Goal: Contribute content: Add original content to the website for others to see

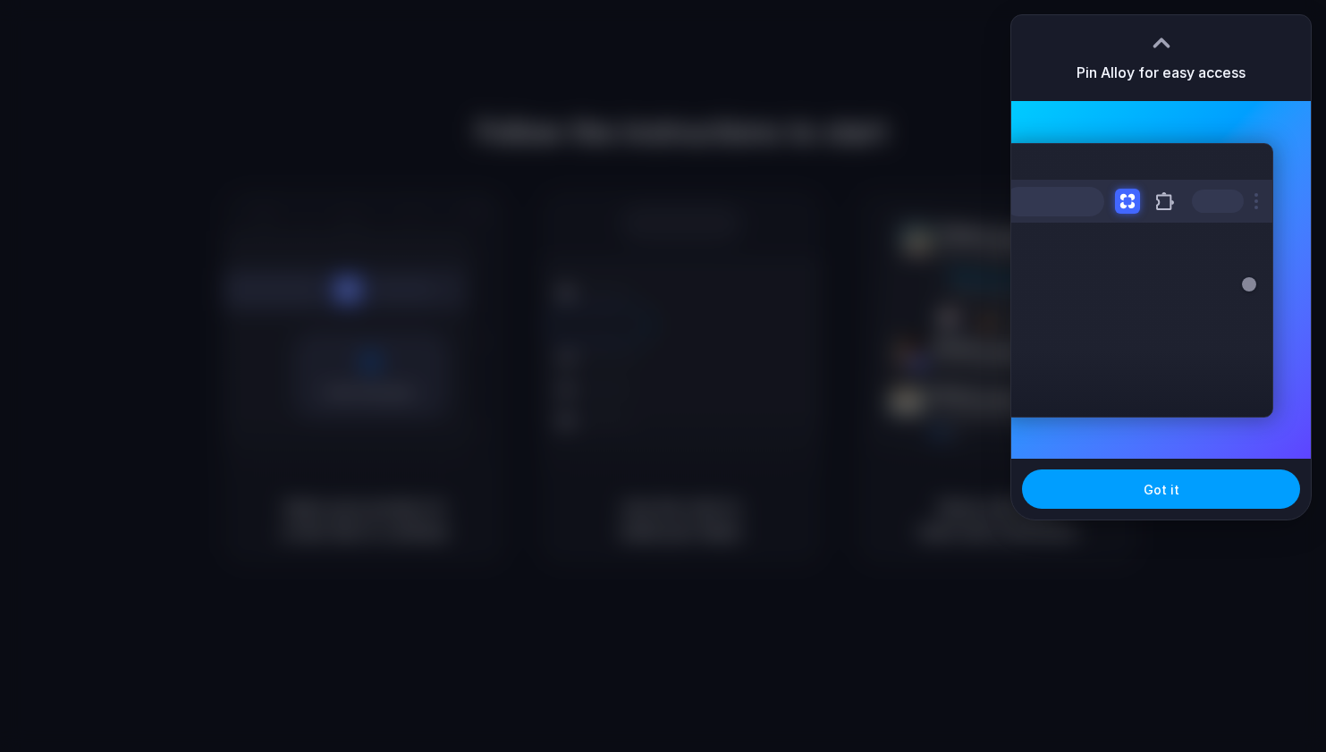
click at [1220, 494] on button "Got it" at bounding box center [1161, 488] width 278 height 39
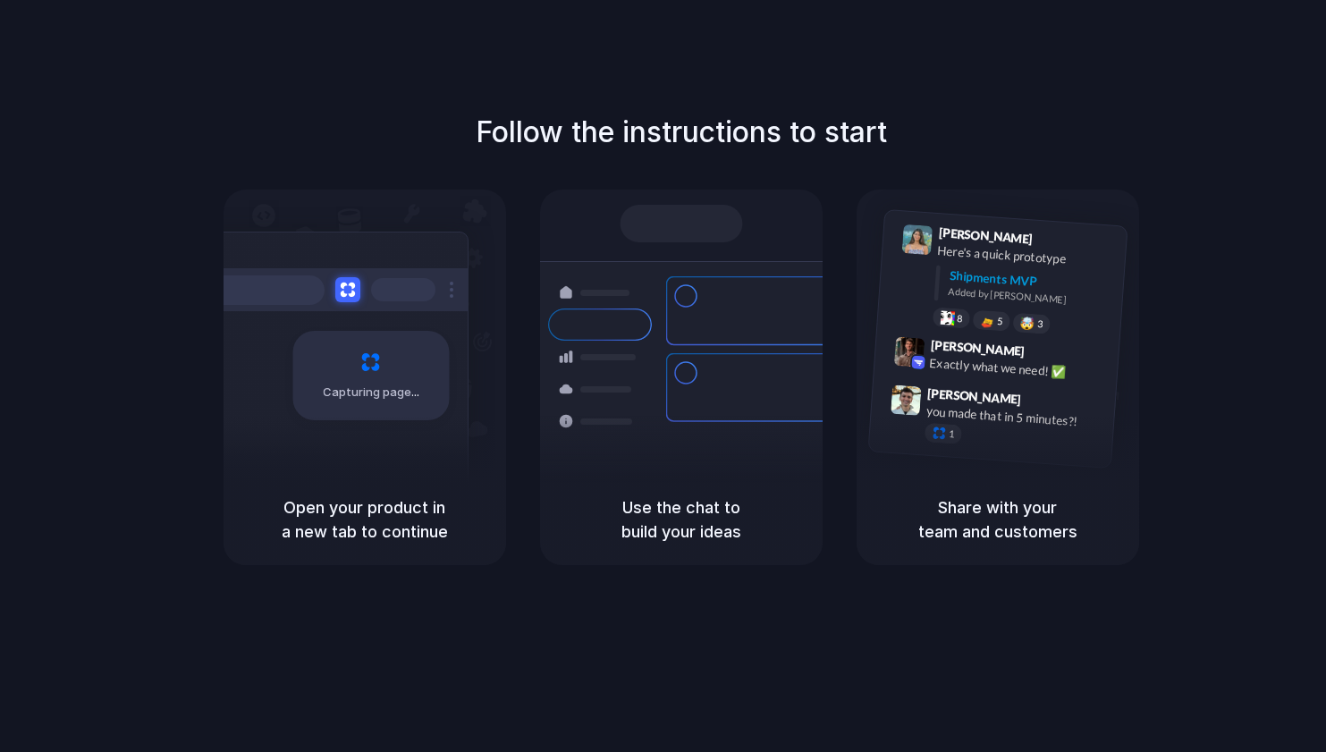
click at [1156, 77] on div "Follow the instructions to start Capturing page Open your product in a new tab …" at bounding box center [681, 394] width 1362 height 788
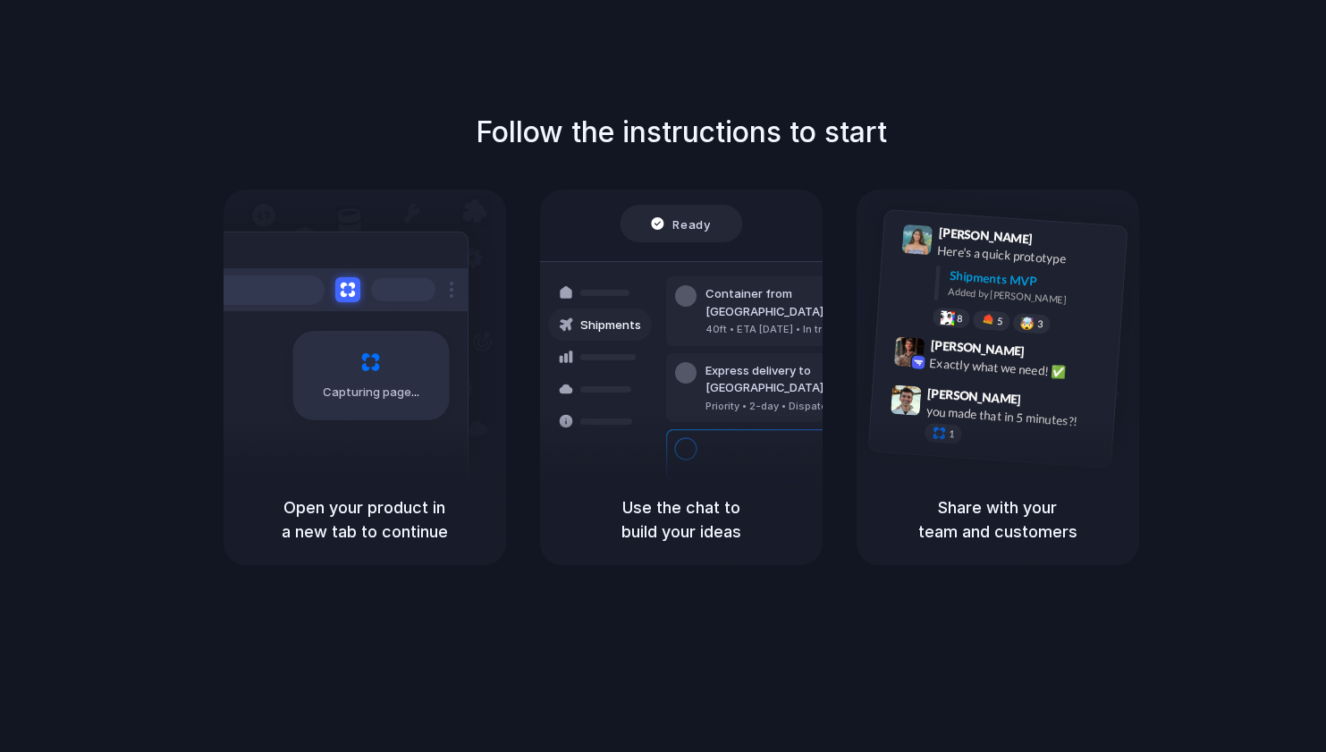
click at [339, 350] on div "Capturing page" at bounding box center [370, 375] width 156 height 89
click at [1190, 82] on div "Follow the instructions to start Capturing page Open your product in a new tab …" at bounding box center [681, 394] width 1362 height 788
click at [1248, 106] on div "Follow the instructions to start Capturing page Open your product in a new tab …" at bounding box center [681, 394] width 1362 height 788
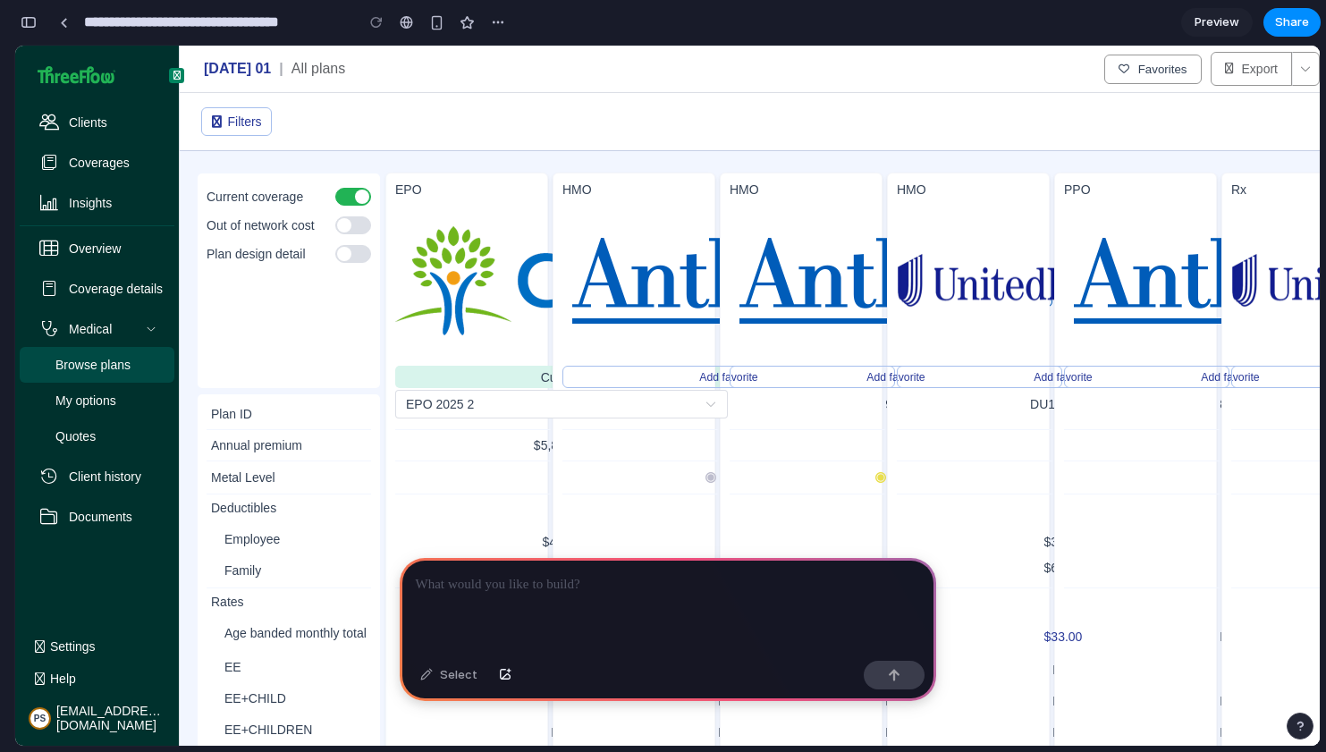
click at [601, 603] on div at bounding box center [668, 606] width 536 height 96
click at [100, 119] on span "Clients" at bounding box center [88, 122] width 38 height 50
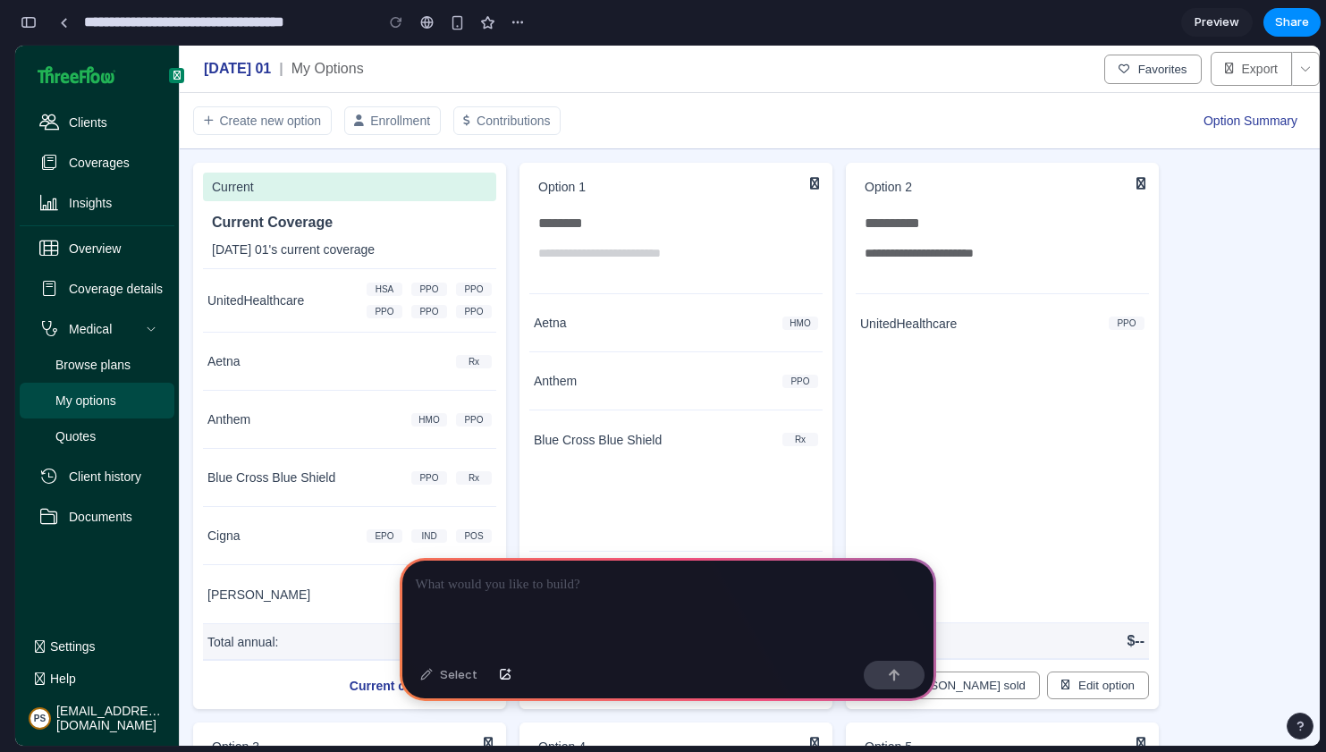
click at [716, 591] on p at bounding box center [668, 584] width 504 height 21
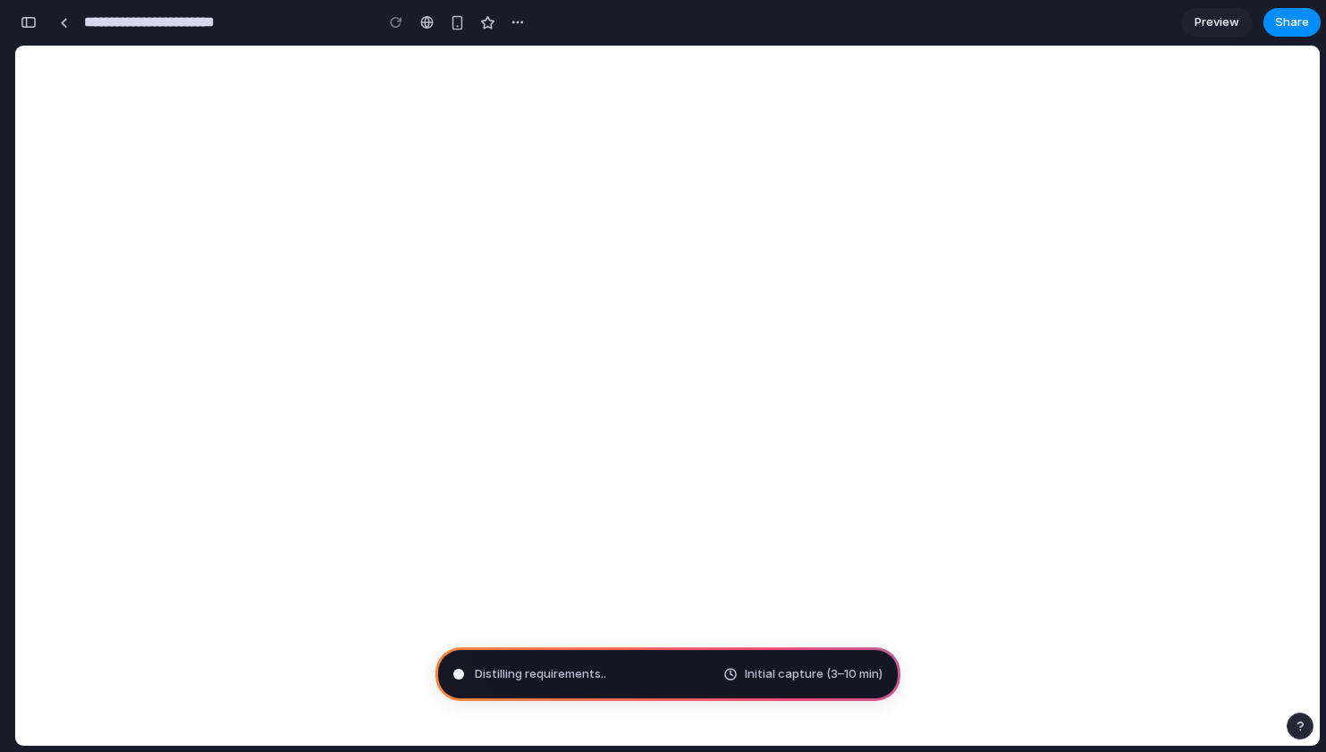
type input "**********"
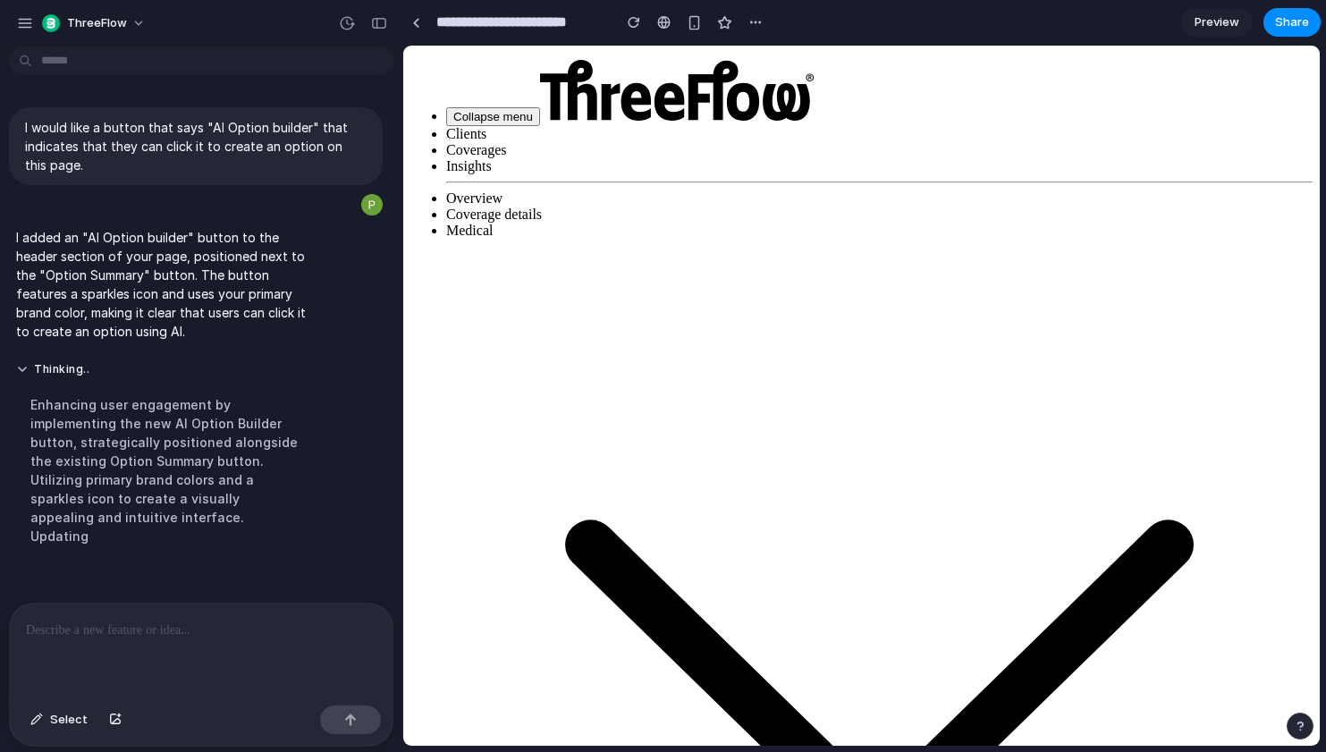
click at [166, 637] on p at bounding box center [201, 630] width 350 height 21
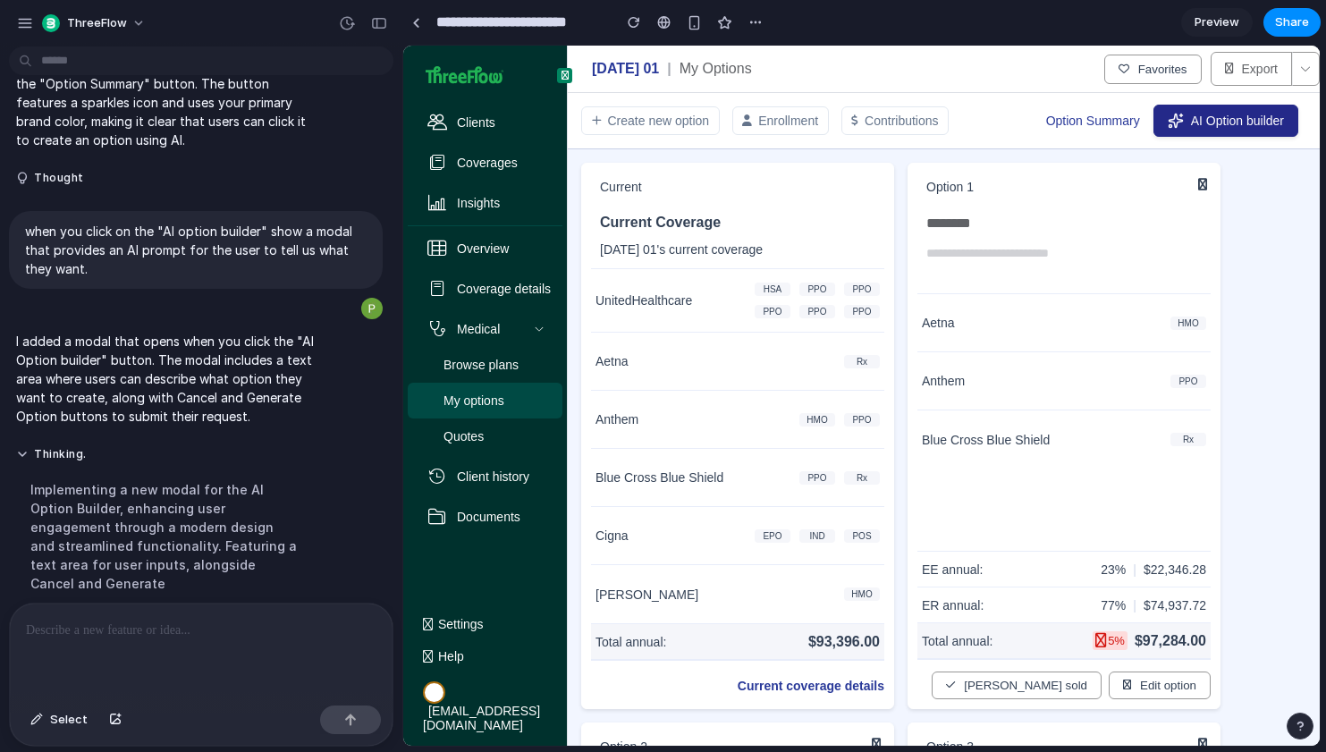
click at [1252, 131] on button "AI Option builder" at bounding box center [1225, 121] width 145 height 32
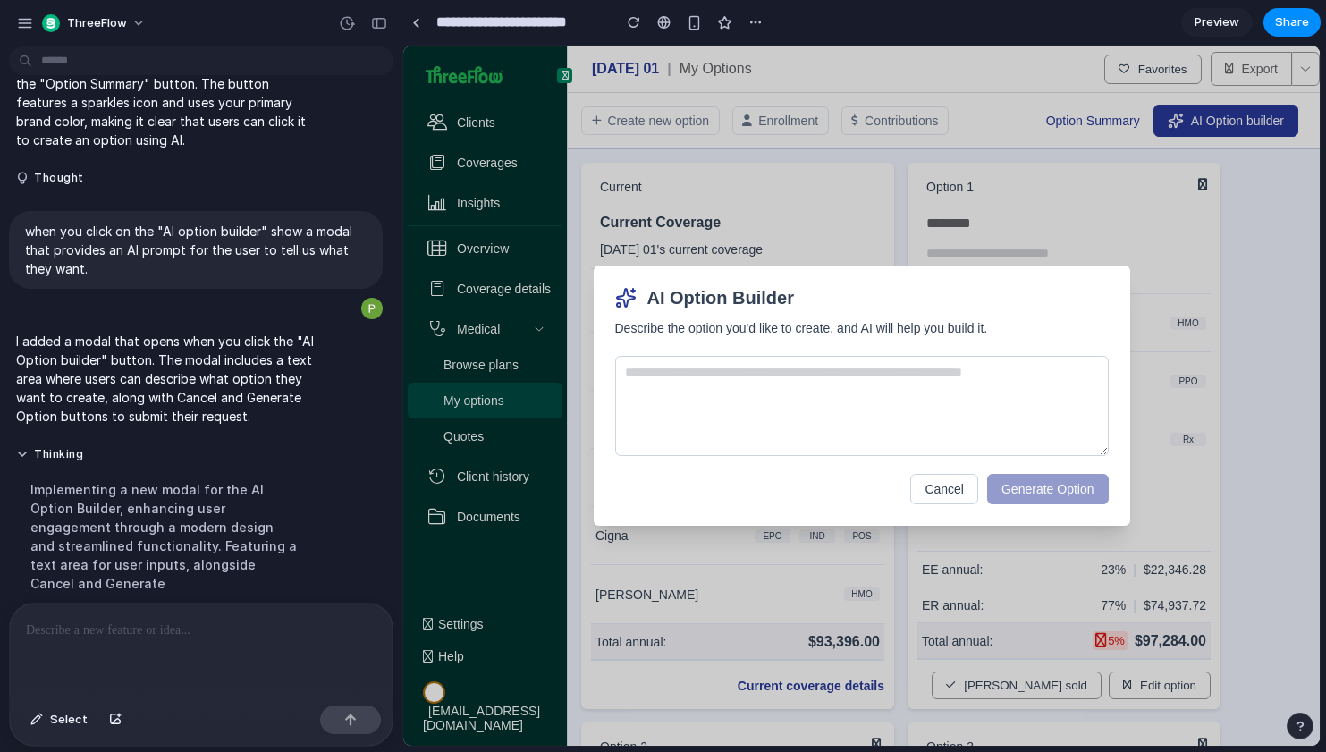
click at [99, 623] on p at bounding box center [201, 630] width 350 height 21
click at [953, 492] on button "Cancel" at bounding box center [944, 489] width 68 height 30
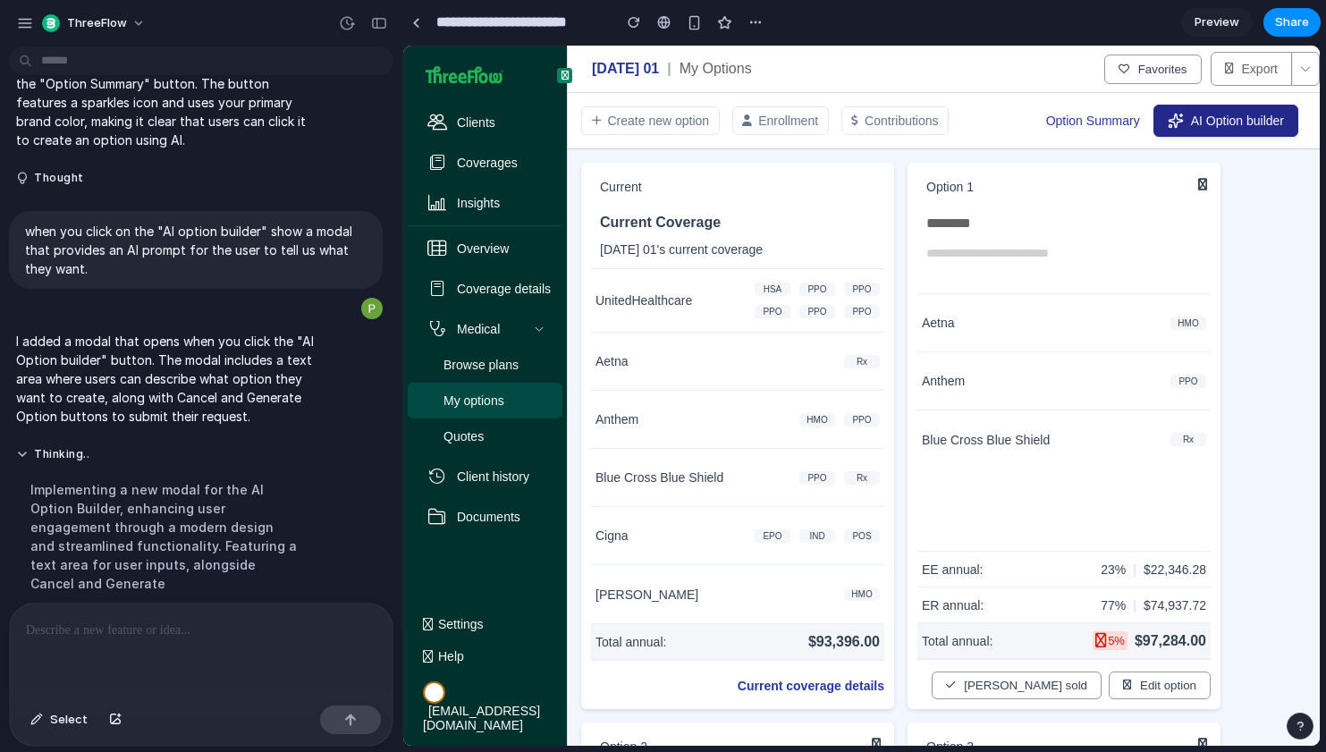
click at [1277, 123] on span "AI Option builder" at bounding box center [1237, 121] width 93 height 14
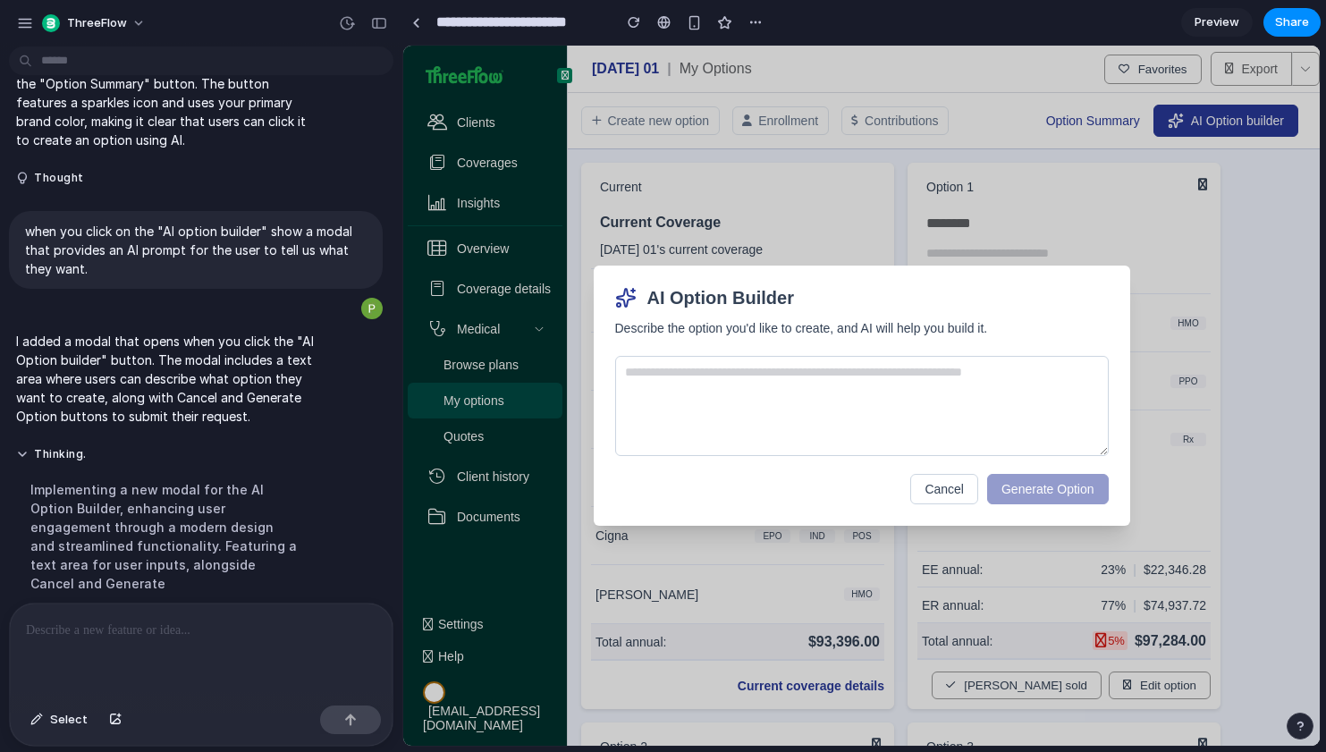
click at [962, 512] on div "AI Option Builder Describe the option you'd like to create, and AI will help yo…" at bounding box center [862, 396] width 536 height 260
click at [946, 484] on button "Cancel" at bounding box center [944, 489] width 68 height 30
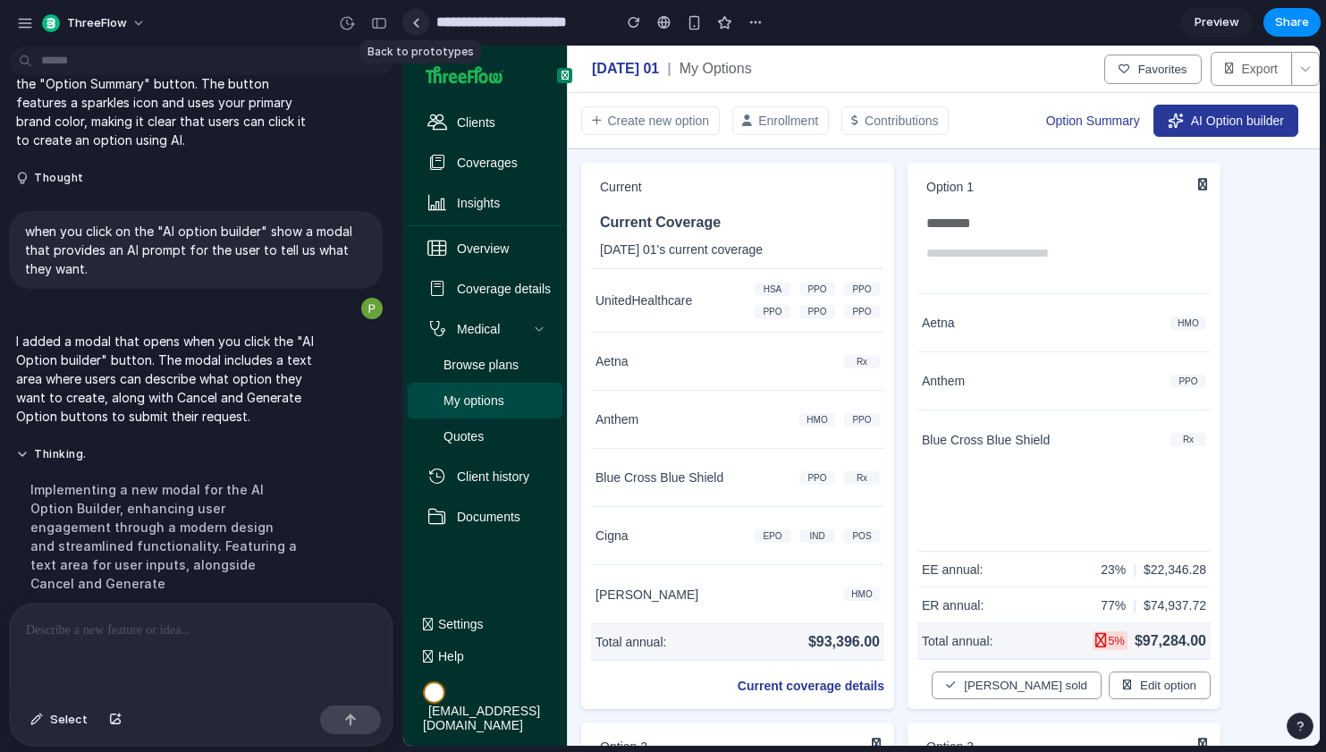
click at [416, 19] on div at bounding box center [416, 23] width 8 height 10
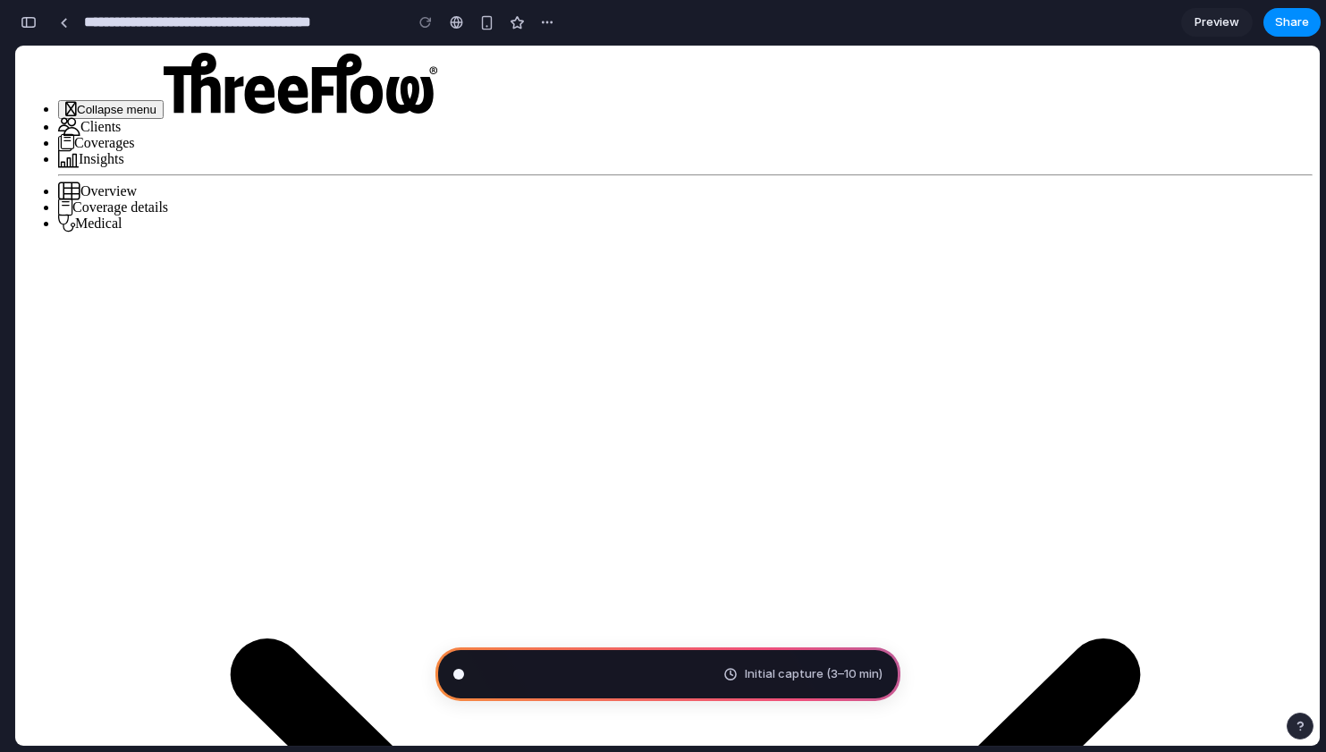
scroll to position [38, 0]
type input "**********"
